Goal: Information Seeking & Learning: Learn about a topic

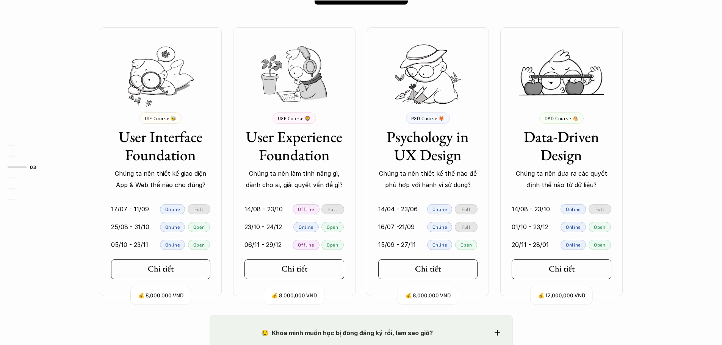
scroll to position [683, 0]
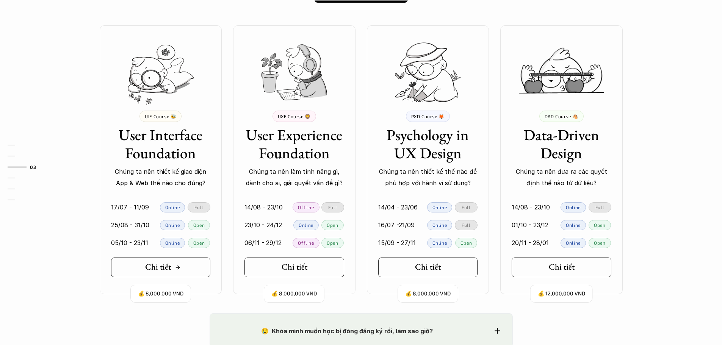
click at [174, 269] on div "Chi tiết" at bounding box center [163, 267] width 36 height 10
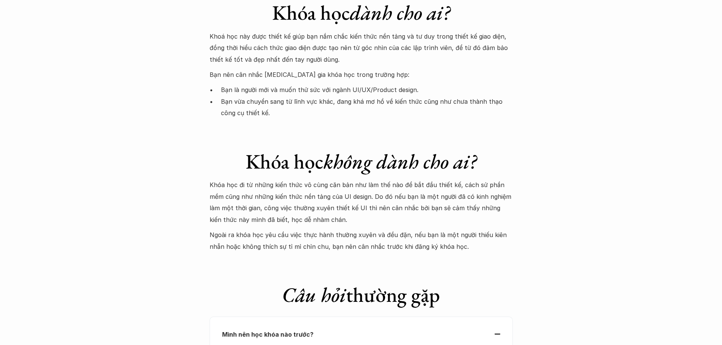
scroll to position [2351, 0]
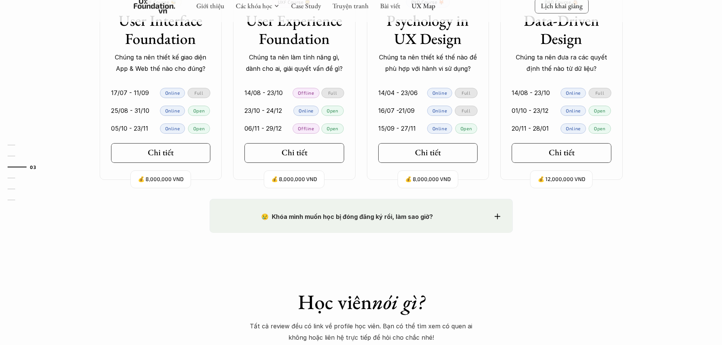
scroll to position [796, 0]
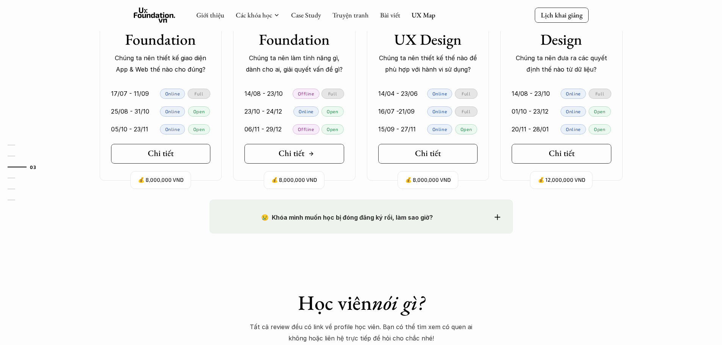
click at [305, 151] on div "Chi tiết" at bounding box center [297, 154] width 36 height 10
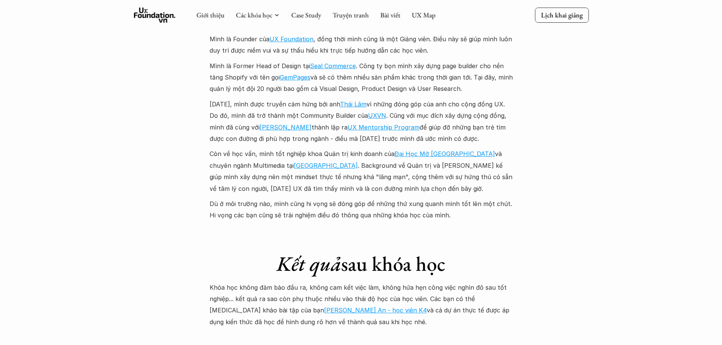
scroll to position [1760, 0]
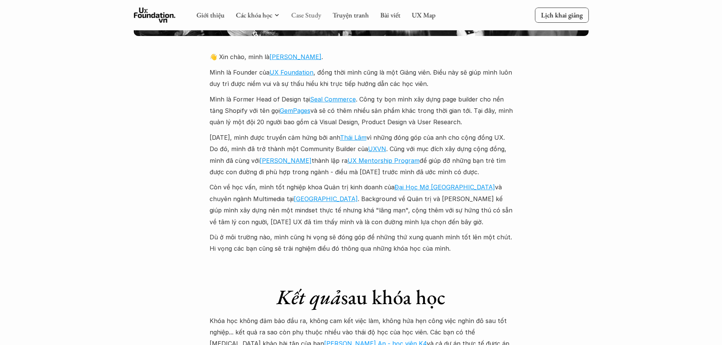
click at [313, 16] on link "Case Study" at bounding box center [306, 15] width 30 height 9
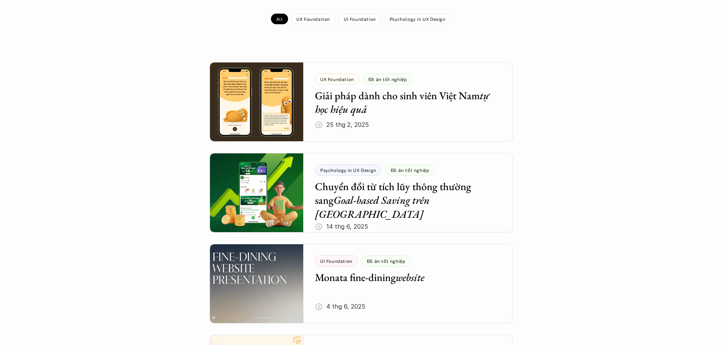
scroll to position [38, 0]
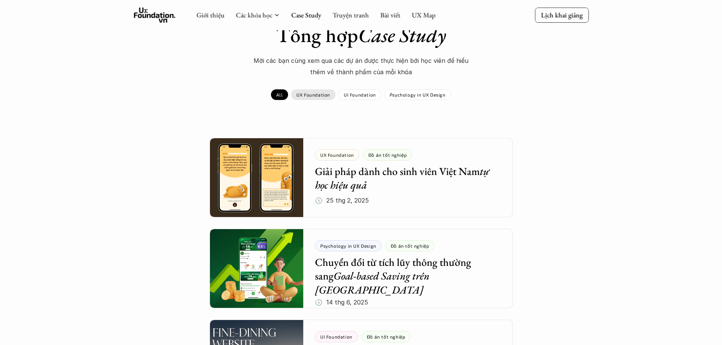
click at [328, 97] on p "UX Foundation" at bounding box center [314, 94] width 34 height 5
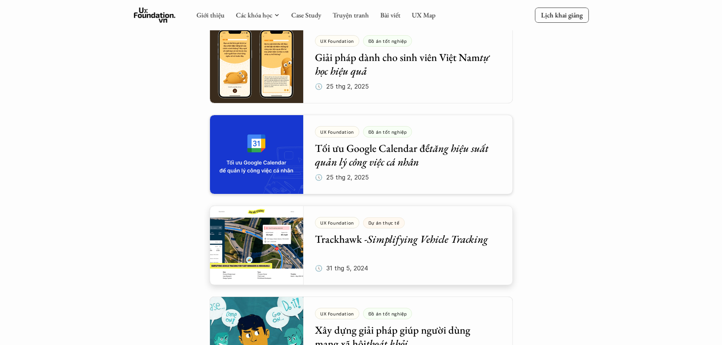
scroll to position [38, 0]
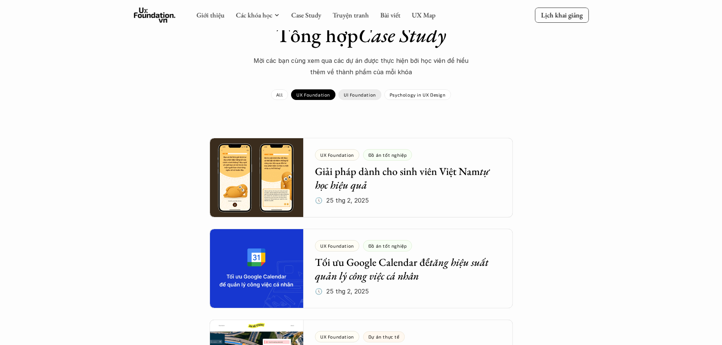
click at [366, 96] on p "UI Foundation" at bounding box center [360, 94] width 32 height 5
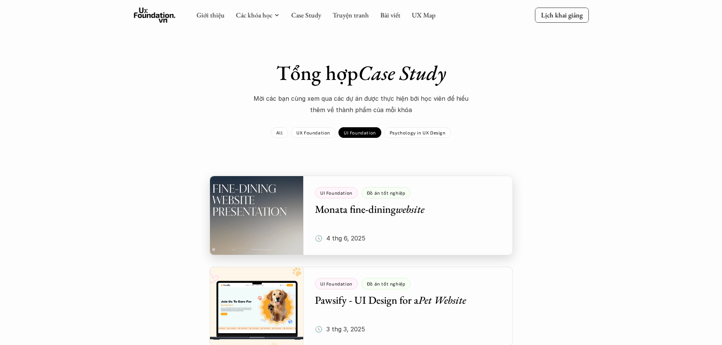
click at [425, 219] on div at bounding box center [361, 216] width 303 height 80
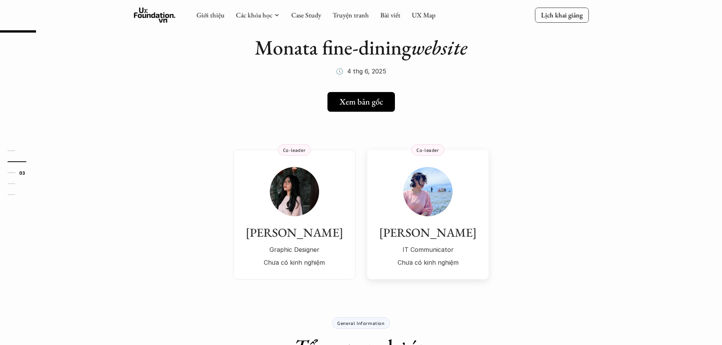
scroll to position [38, 0]
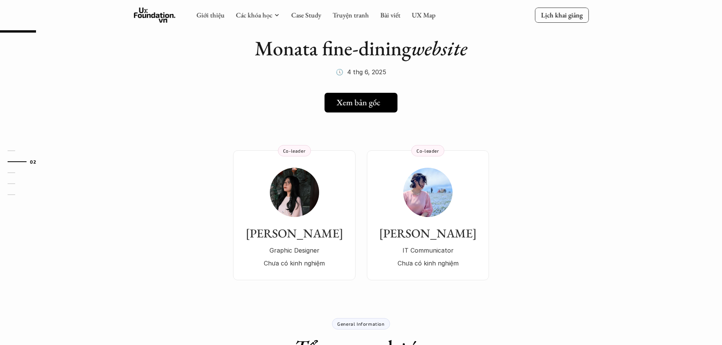
click at [373, 102] on h5 "Xem bản gốc" at bounding box center [359, 103] width 44 height 10
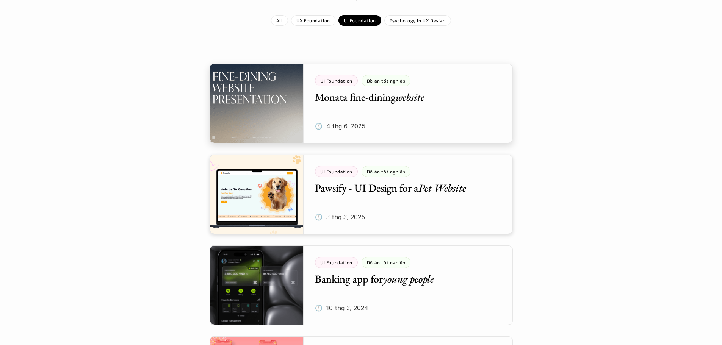
scroll to position [114, 0]
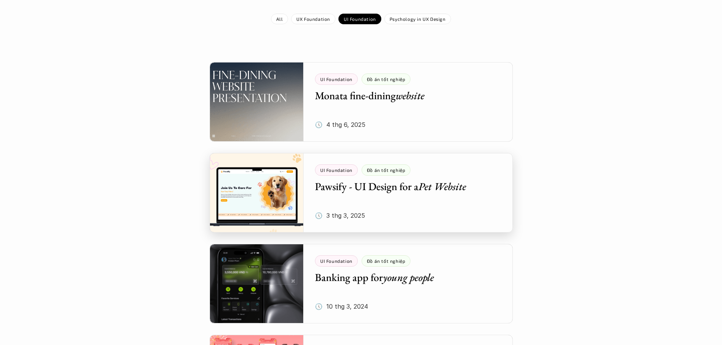
click at [406, 202] on div at bounding box center [361, 193] width 303 height 80
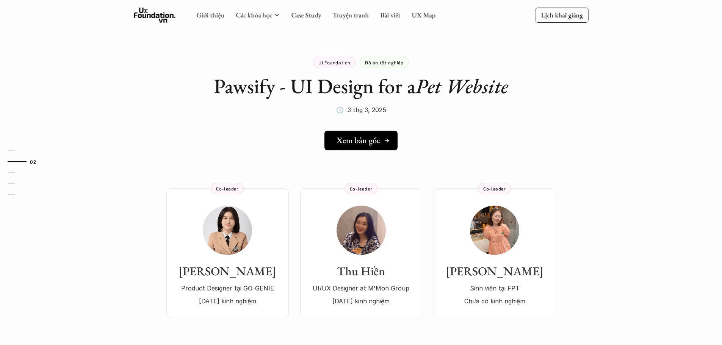
click at [366, 143] on h5 "Xem bản gốc" at bounding box center [359, 141] width 44 height 10
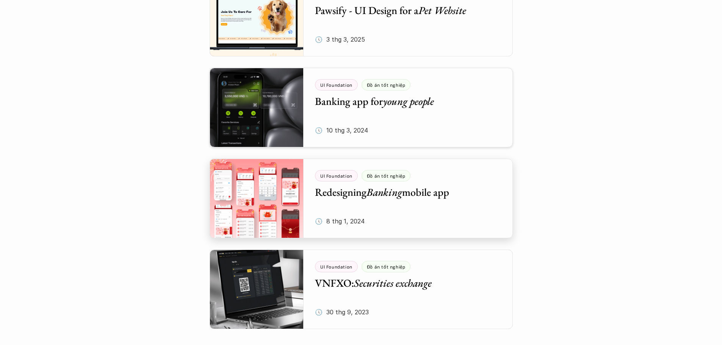
scroll to position [303, 0]
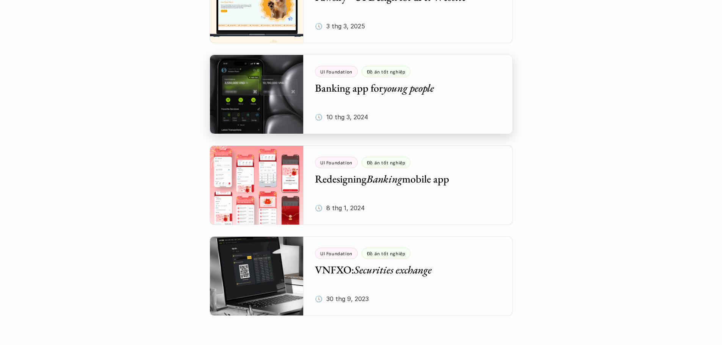
click at [441, 110] on div at bounding box center [361, 95] width 303 height 80
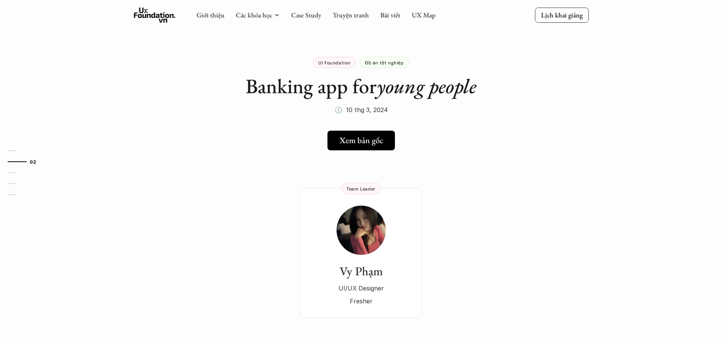
scroll to position [303, 0]
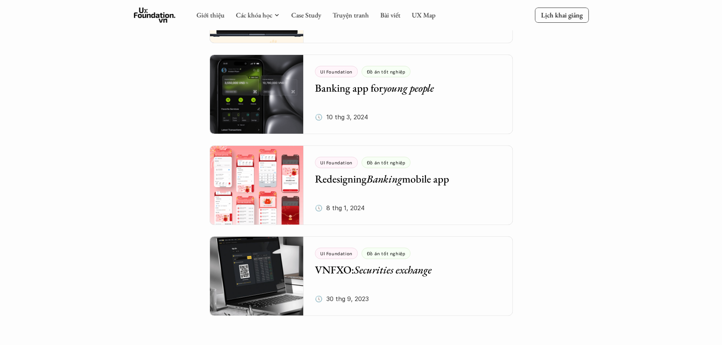
scroll to position [38, 0]
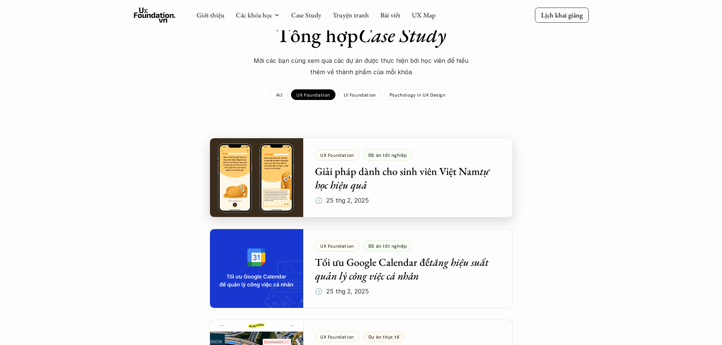
click at [408, 176] on div at bounding box center [361, 178] width 303 height 80
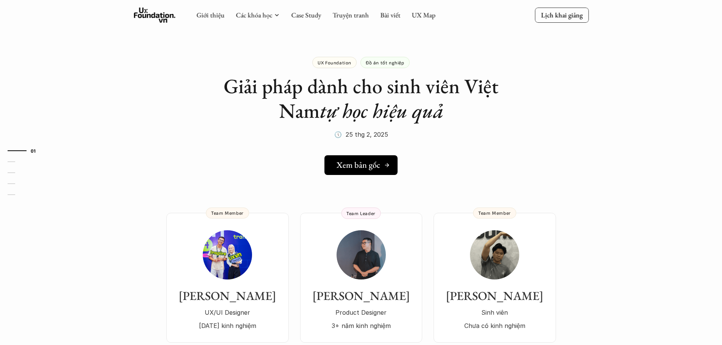
click at [372, 168] on h5 "Xem bản gốc" at bounding box center [359, 165] width 44 height 10
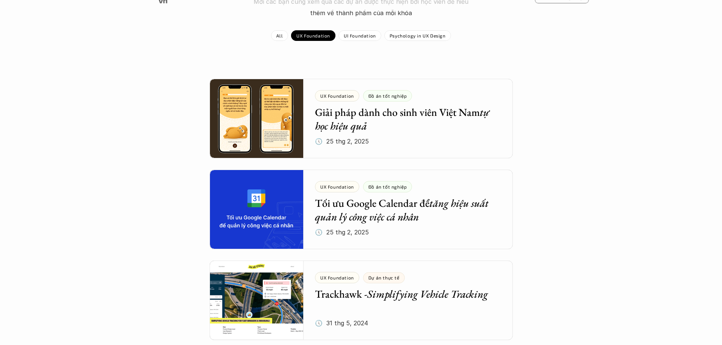
scroll to position [228, 0]
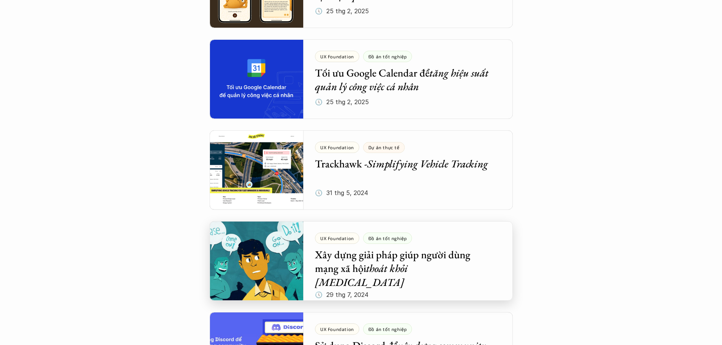
click at [417, 271] on div at bounding box center [361, 261] width 303 height 80
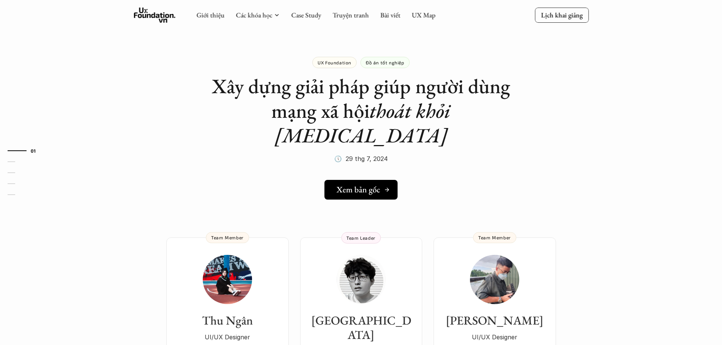
click at [364, 185] on h5 "Xem bản gốc" at bounding box center [359, 190] width 44 height 10
